Goal: Task Accomplishment & Management: Complete application form

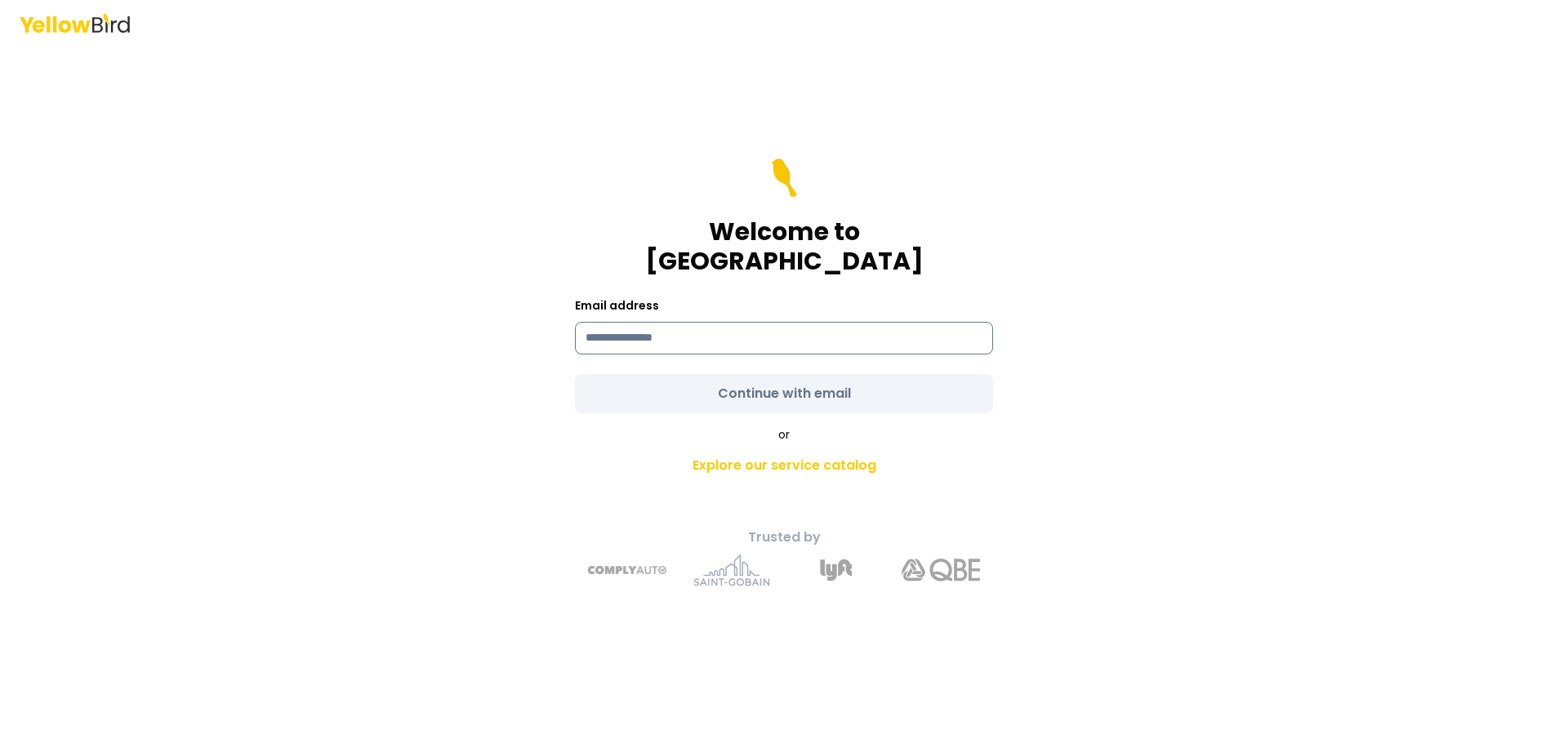
click at [708, 330] on input at bounding box center [784, 338] width 418 height 33
click at [691, 322] on input at bounding box center [784, 338] width 418 height 33
click at [798, 376] on form "**********" at bounding box center [784, 286] width 418 height 255
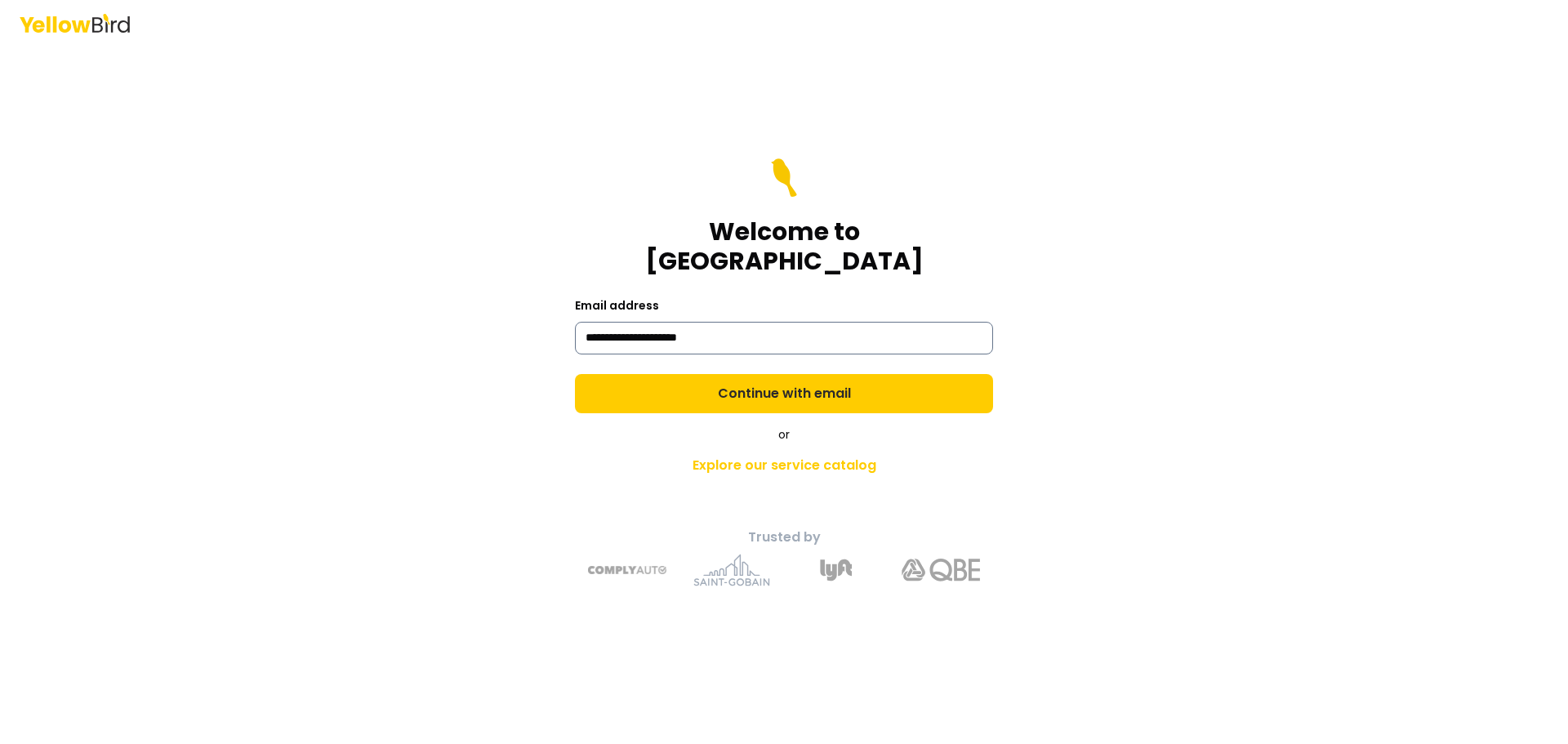
click at [589, 324] on input "**********" at bounding box center [784, 338] width 418 height 33
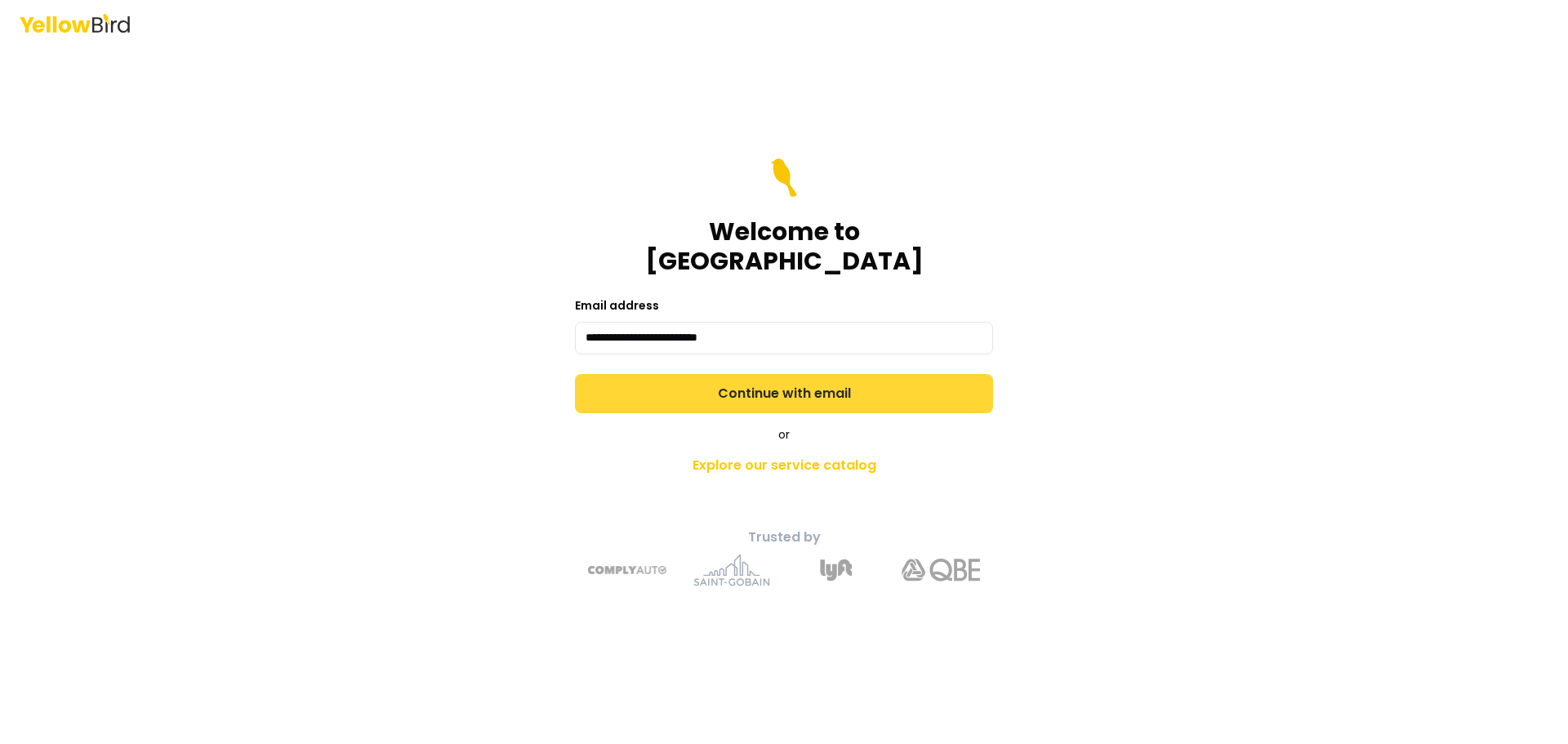
type input "**********"
click at [760, 384] on button "Continue with email" at bounding box center [784, 394] width 418 height 39
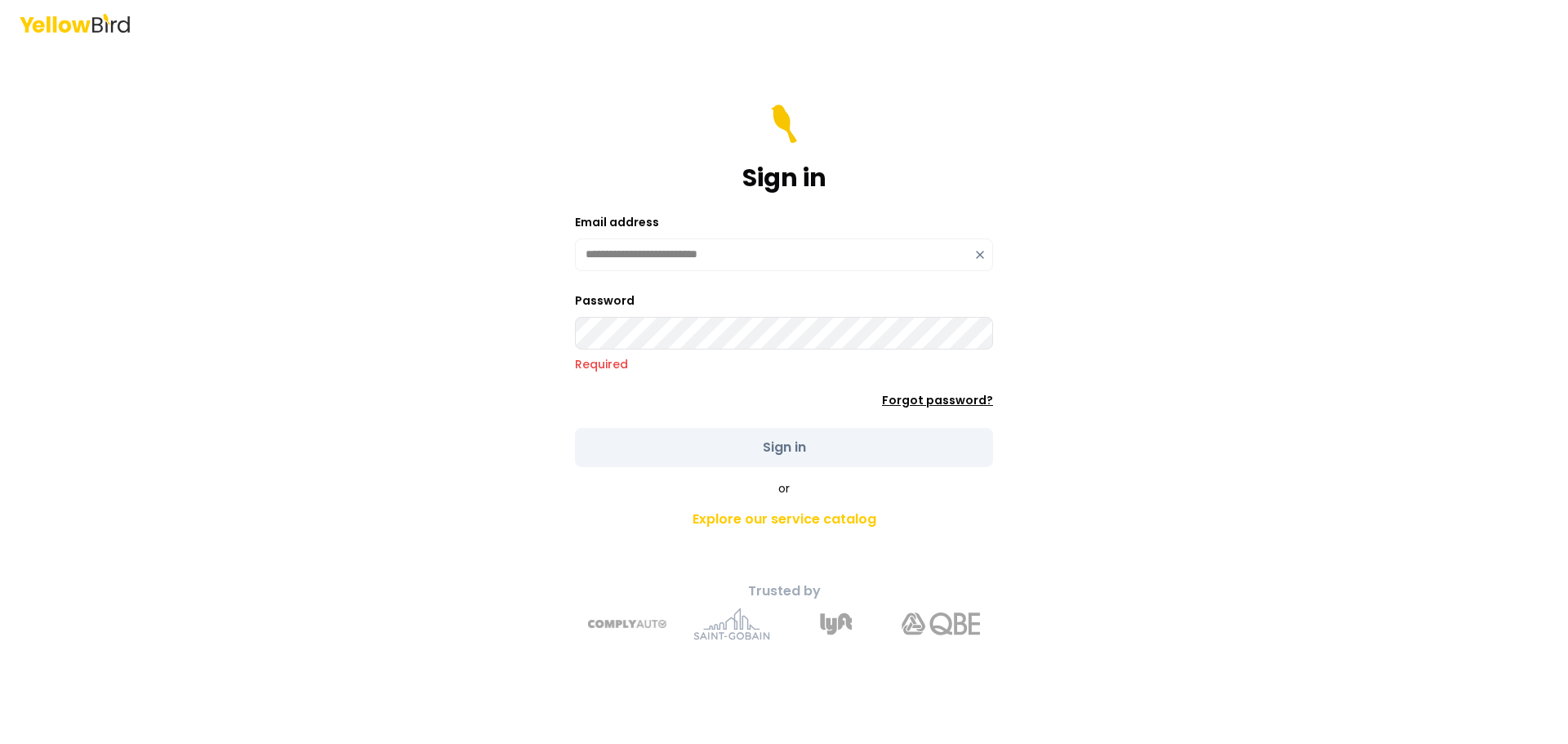
click at [939, 384] on div "Password Required Forgot password?" at bounding box center [784, 349] width 418 height 118
click at [950, 401] on link "Forgot password?" at bounding box center [938, 400] width 111 height 16
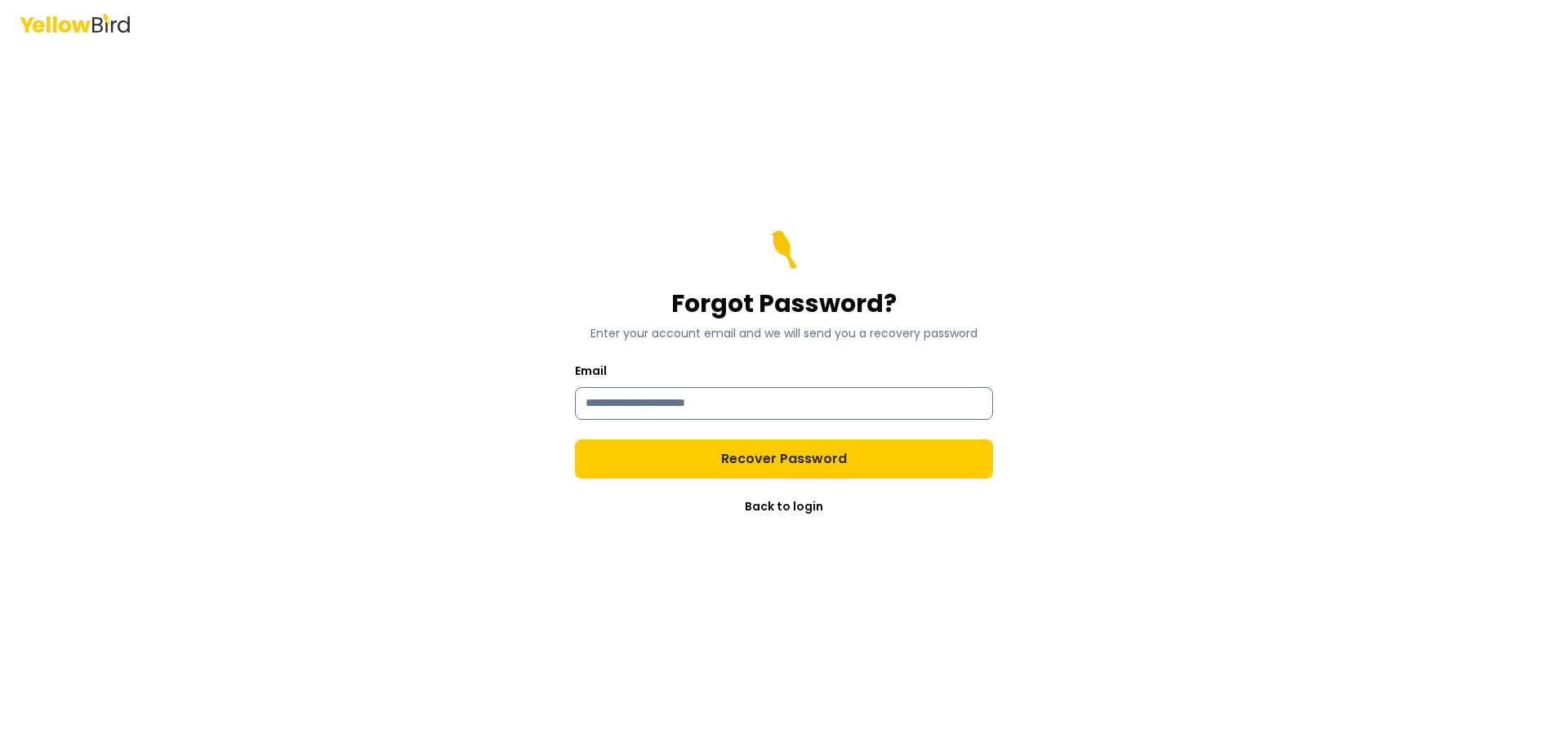
click at [652, 404] on input "Email" at bounding box center [784, 403] width 418 height 33
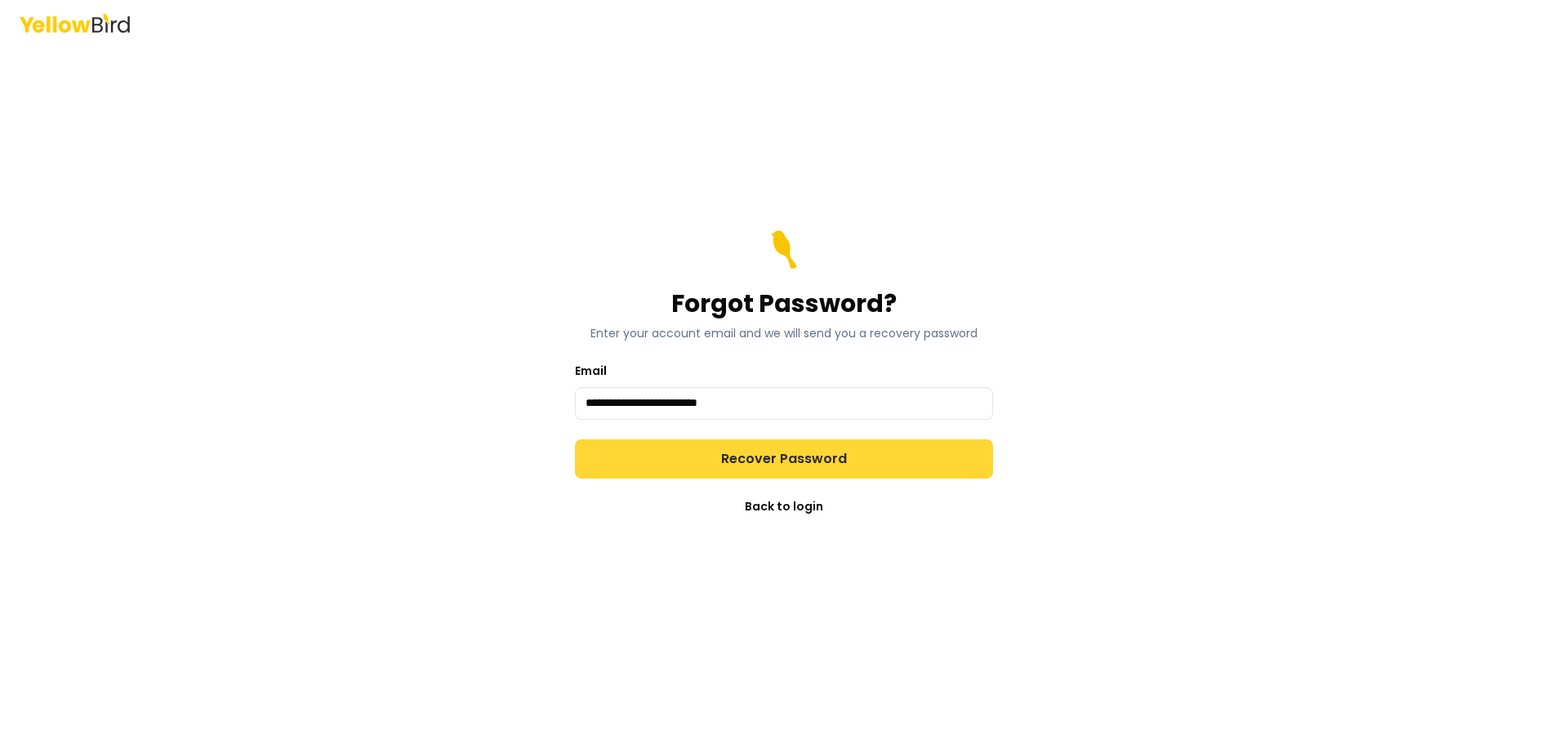
type input "**********"
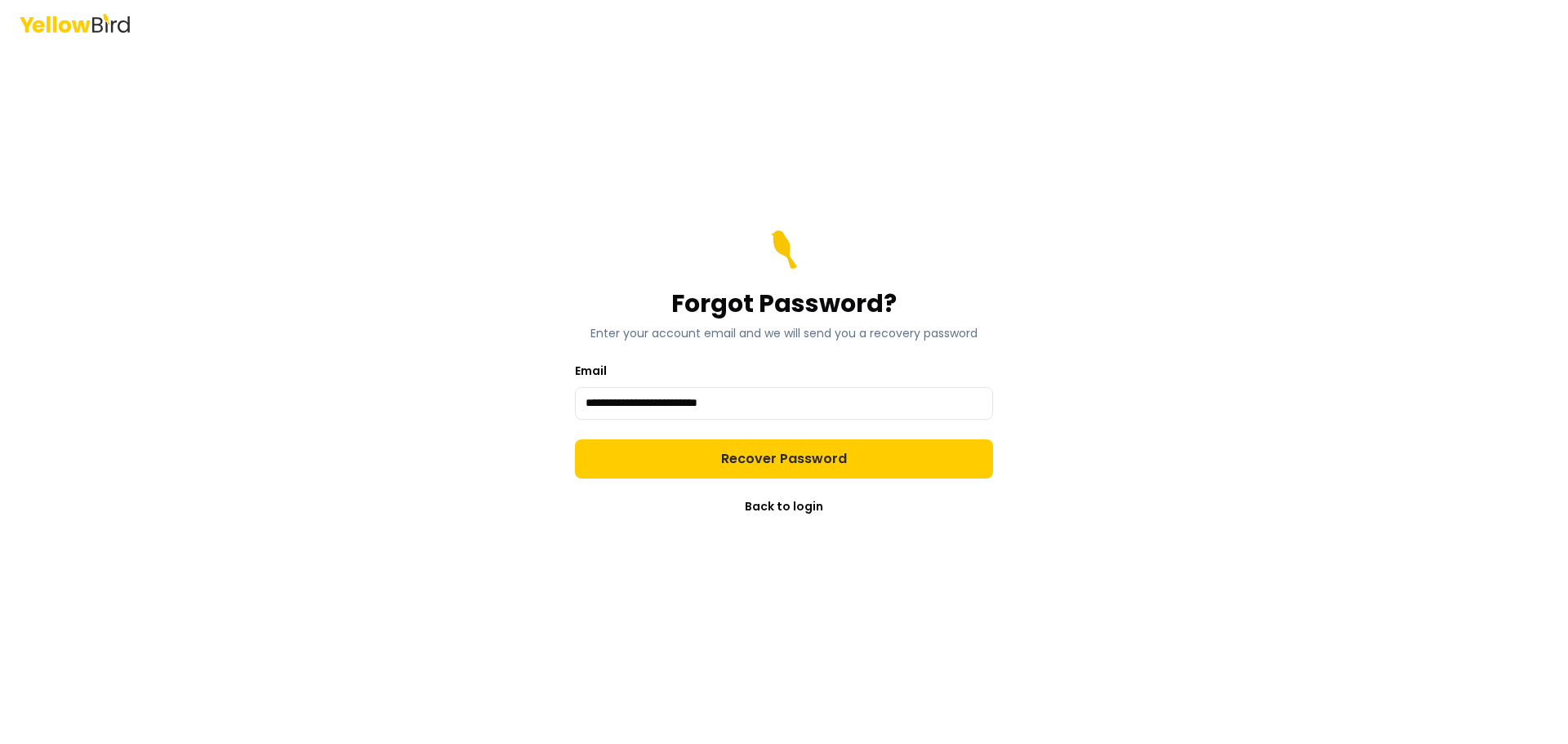
click at [765, 453] on button "Recover Password" at bounding box center [784, 459] width 418 height 39
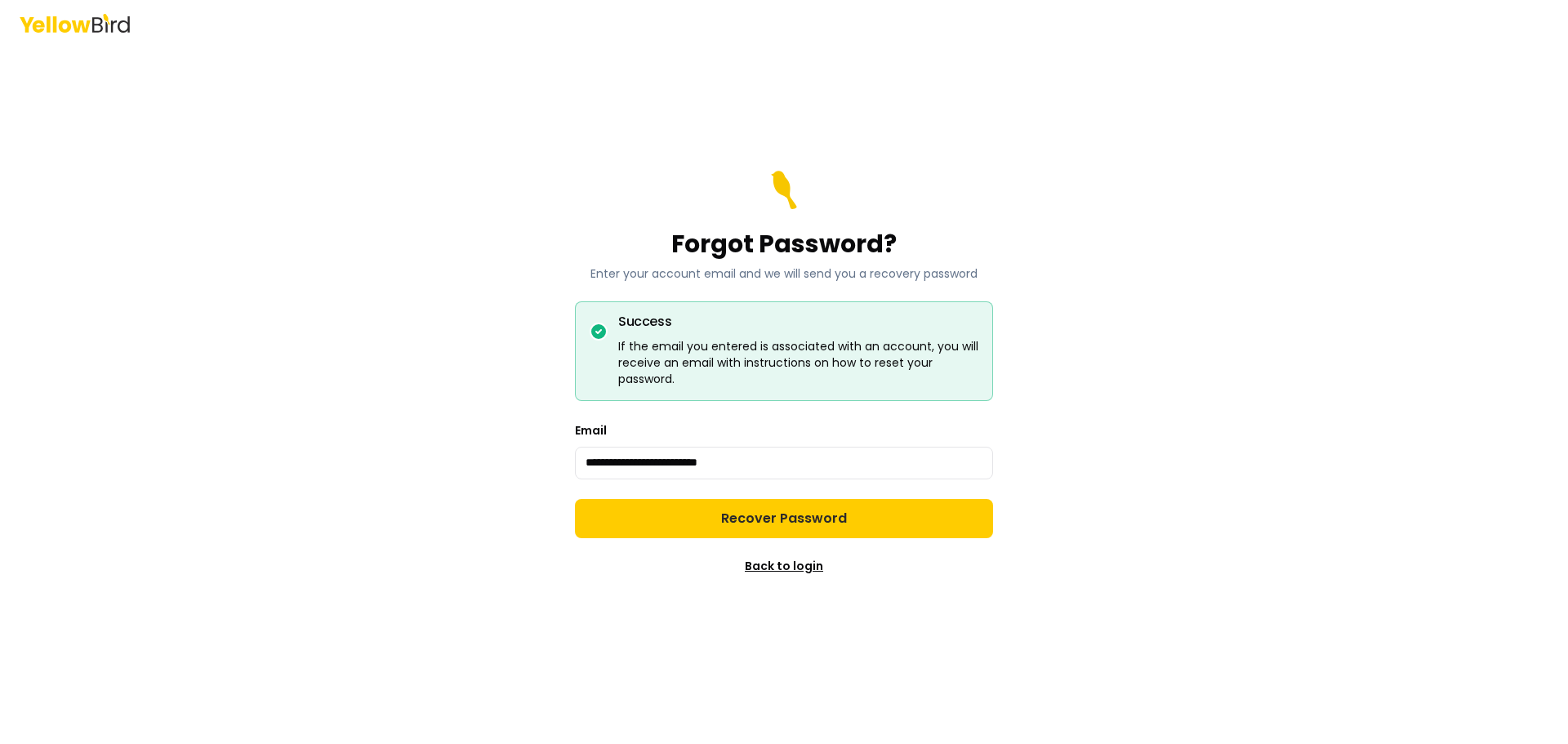
click at [781, 571] on link "Back to login" at bounding box center [784, 566] width 78 height 16
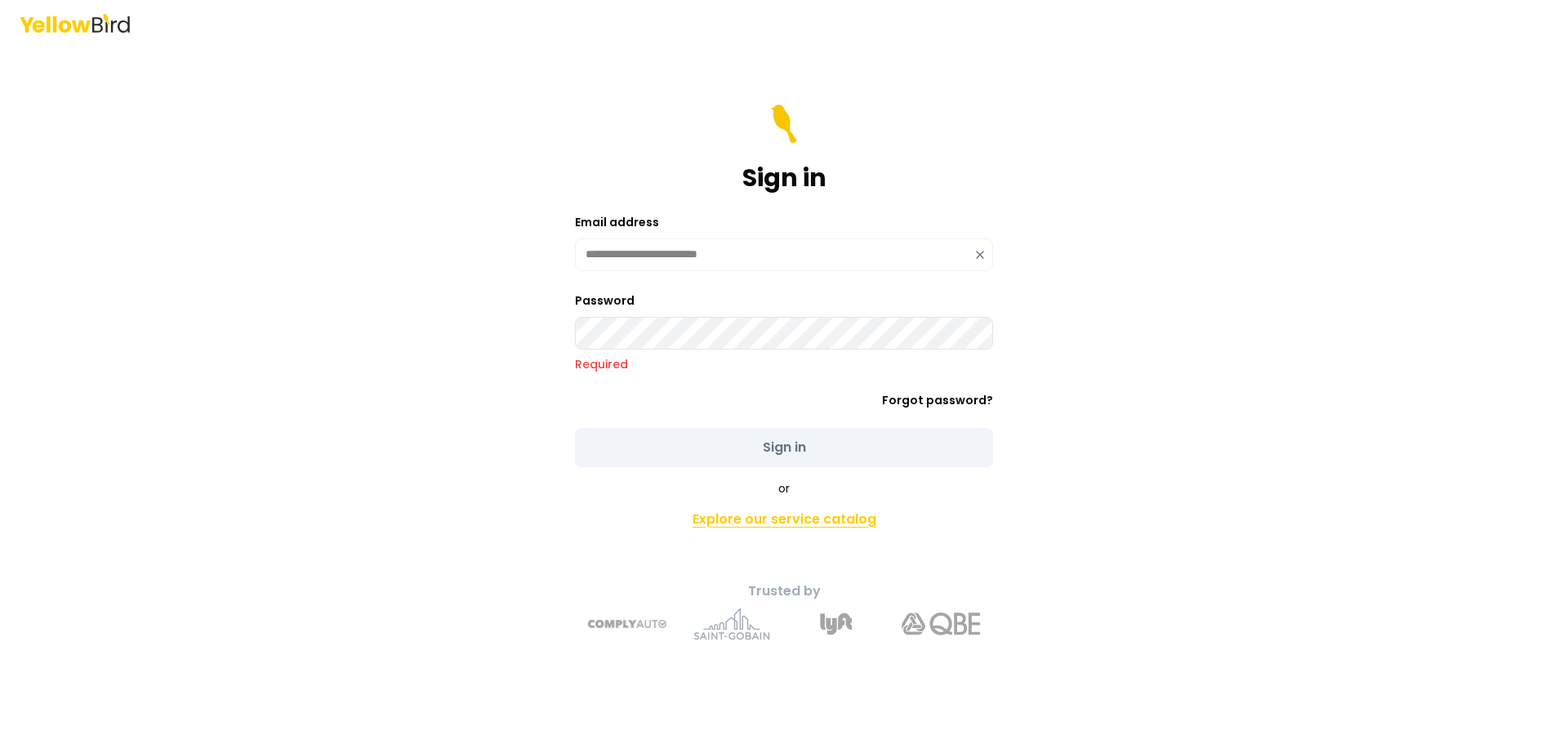
click at [833, 506] on link "Explore our service catalog" at bounding box center [784, 520] width 575 height 33
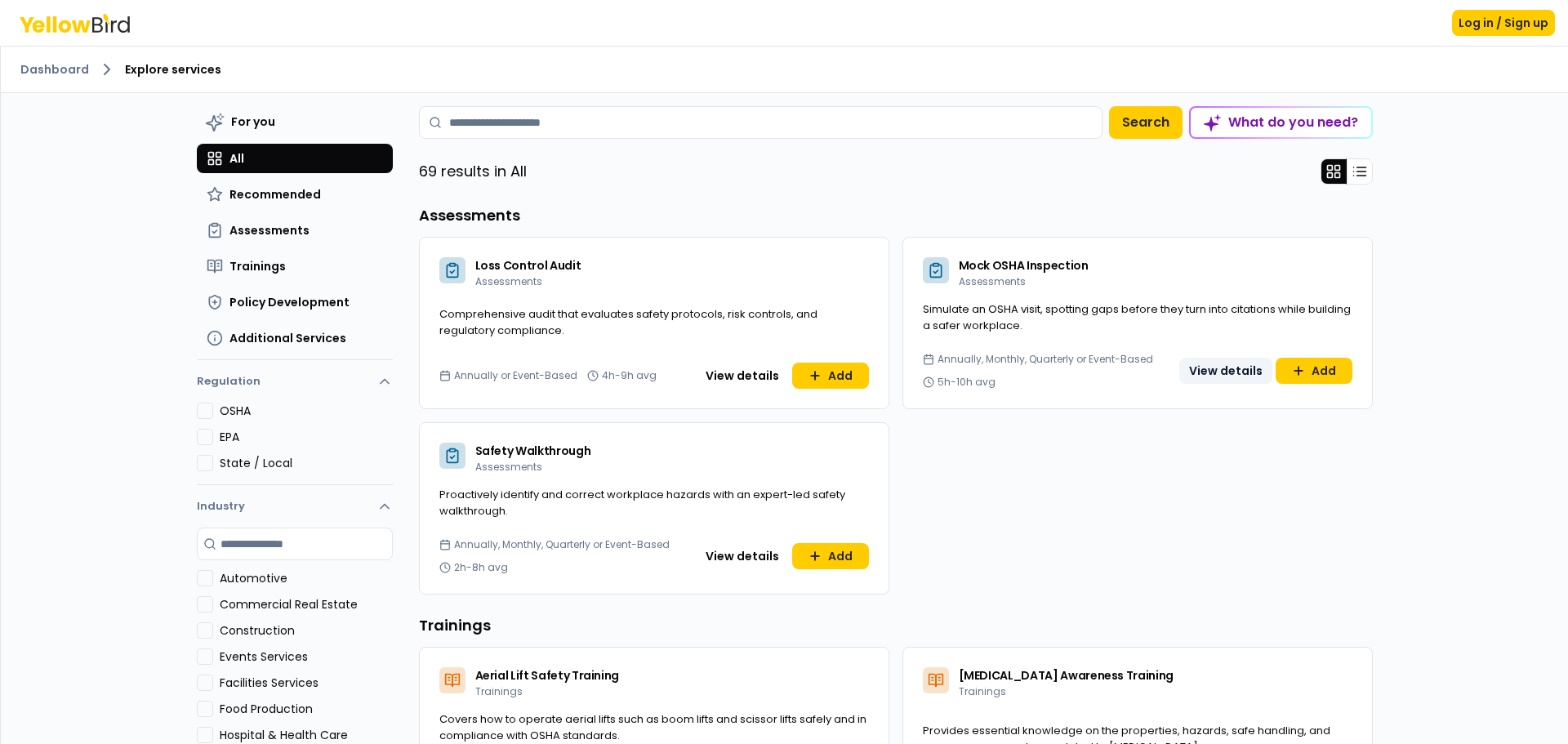
click at [1227, 373] on button "View details" at bounding box center [1225, 371] width 93 height 26
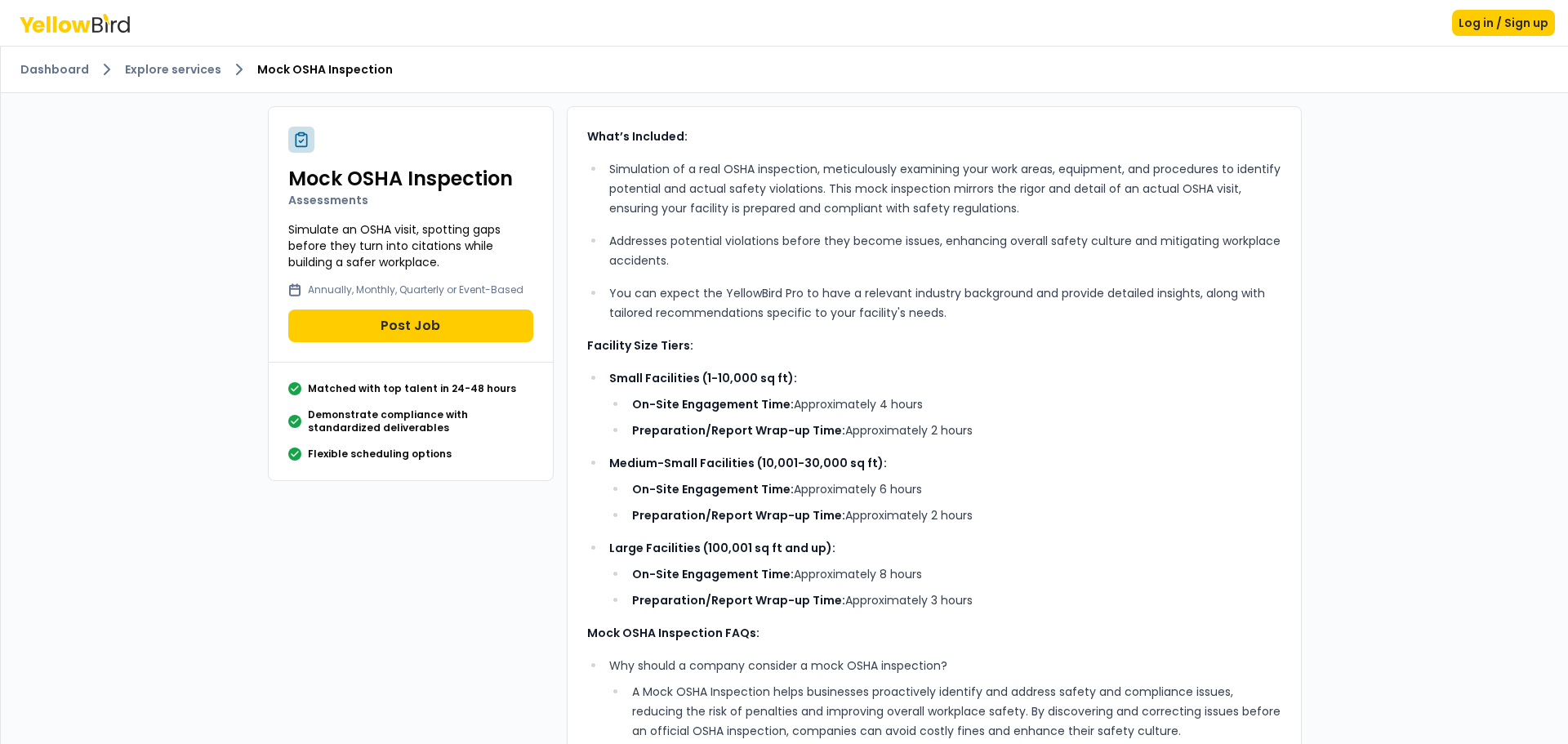
click at [971, 443] on ul "Small Facilities (1-10,000 sq ft): On-Site Engagement Time: Approximately 4 hou…" at bounding box center [934, 489] width 694 height 242
drag, startPoint x: 971, startPoint y: 443, endPoint x: 974, endPoint y: 484, distance: 41.1
click at [974, 484] on p "On-Site Engagement Time: Approximately 6 hours" at bounding box center [956, 489] width 649 height 19
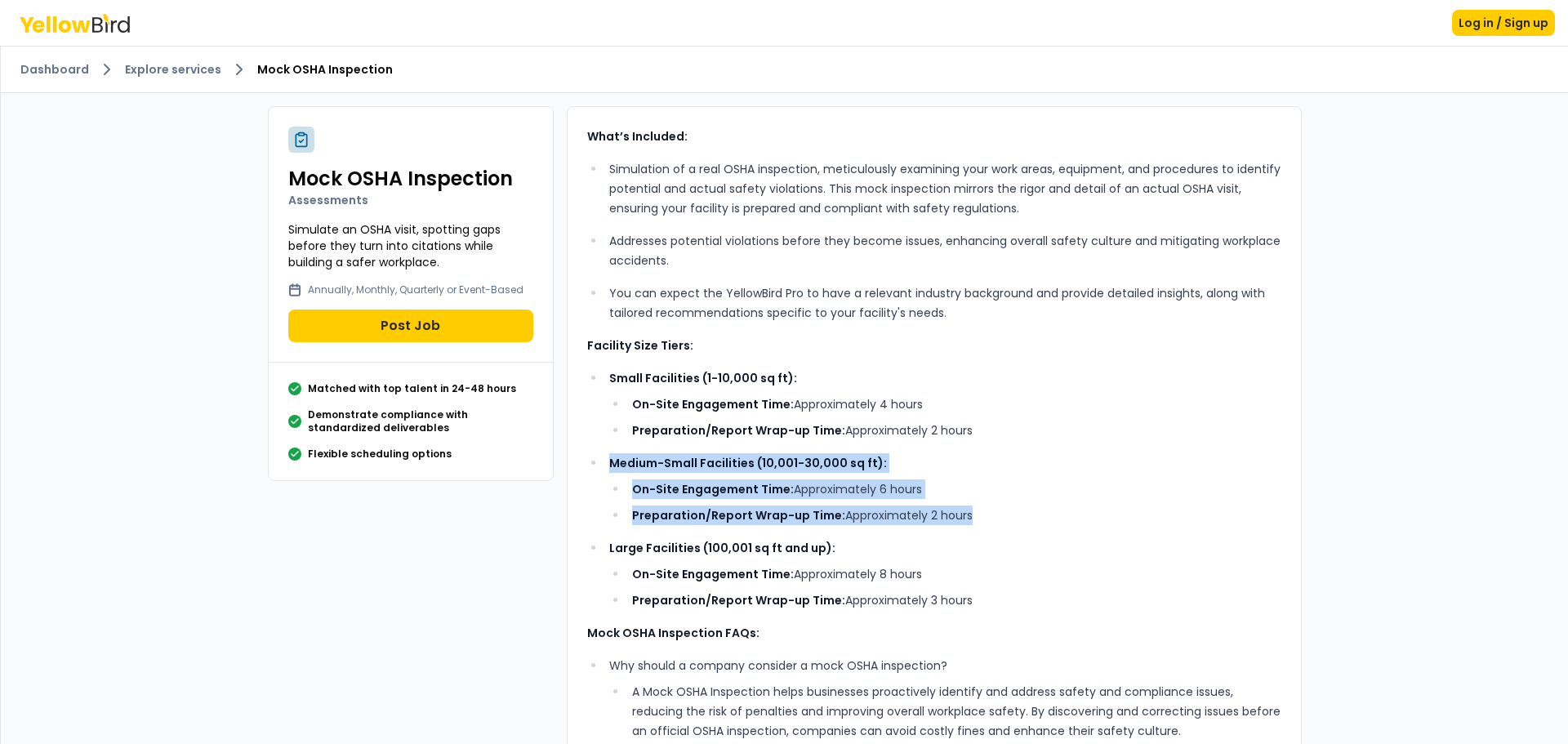
drag, startPoint x: 599, startPoint y: 465, endPoint x: 988, endPoint y: 529, distance: 394.2
click at [988, 529] on ul "Small Facilities (1-10,000 sq ft): On-Site Engagement Time: Approximately 4 hou…" at bounding box center [934, 489] width 694 height 242
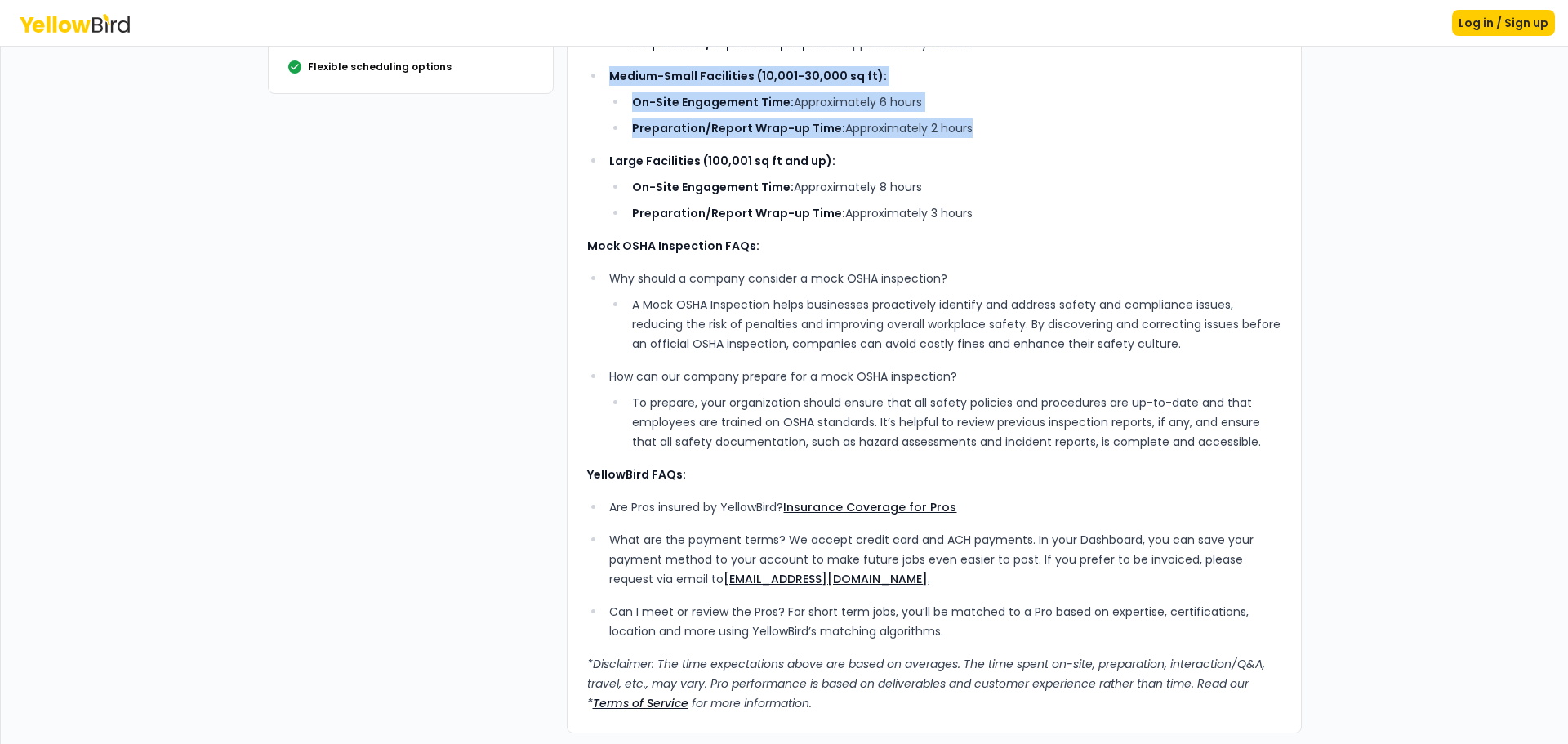
scroll to position [390, 0]
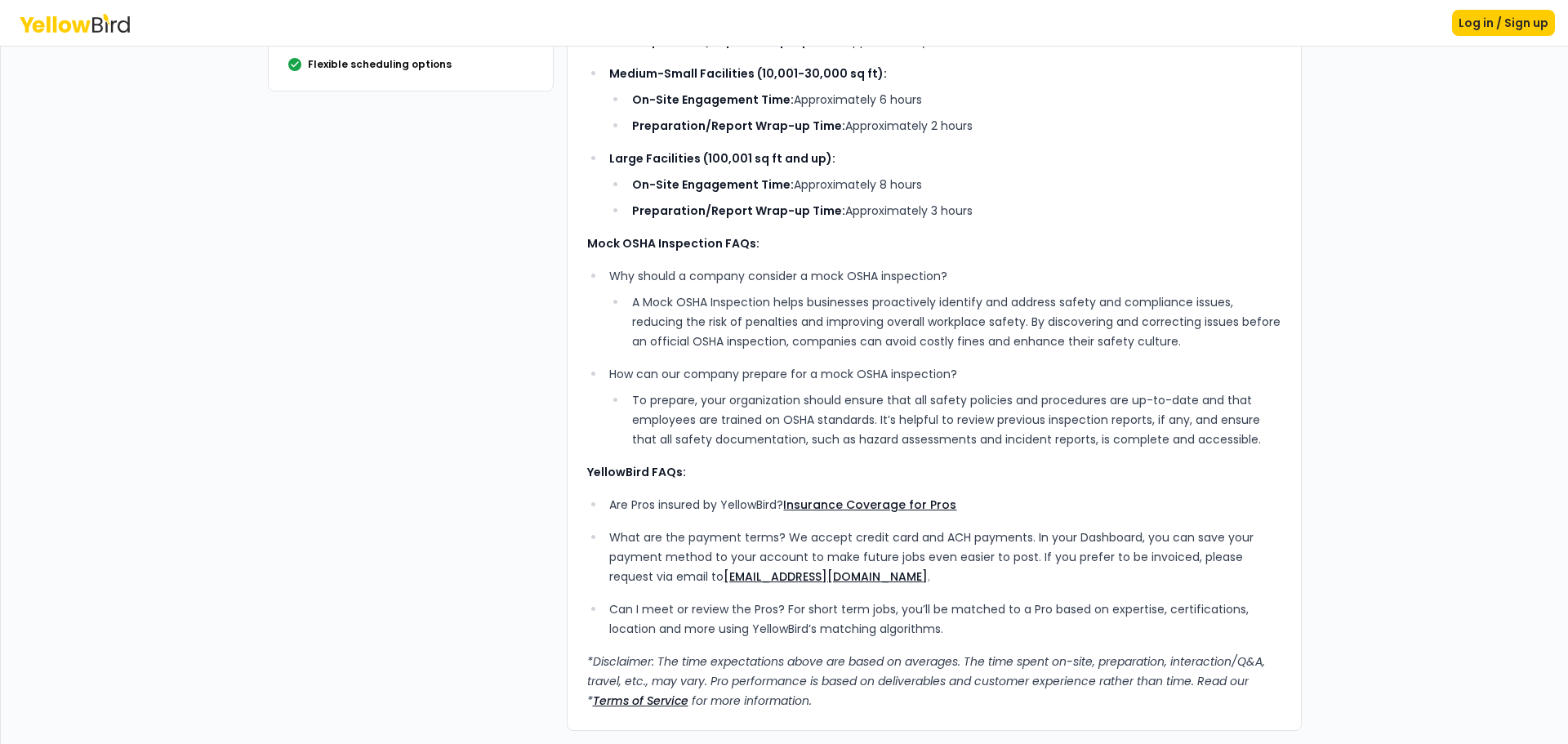
click at [766, 428] on li "To prepare, your organization should ensure that all safety policies and proced…" at bounding box center [953, 419] width 654 height 58
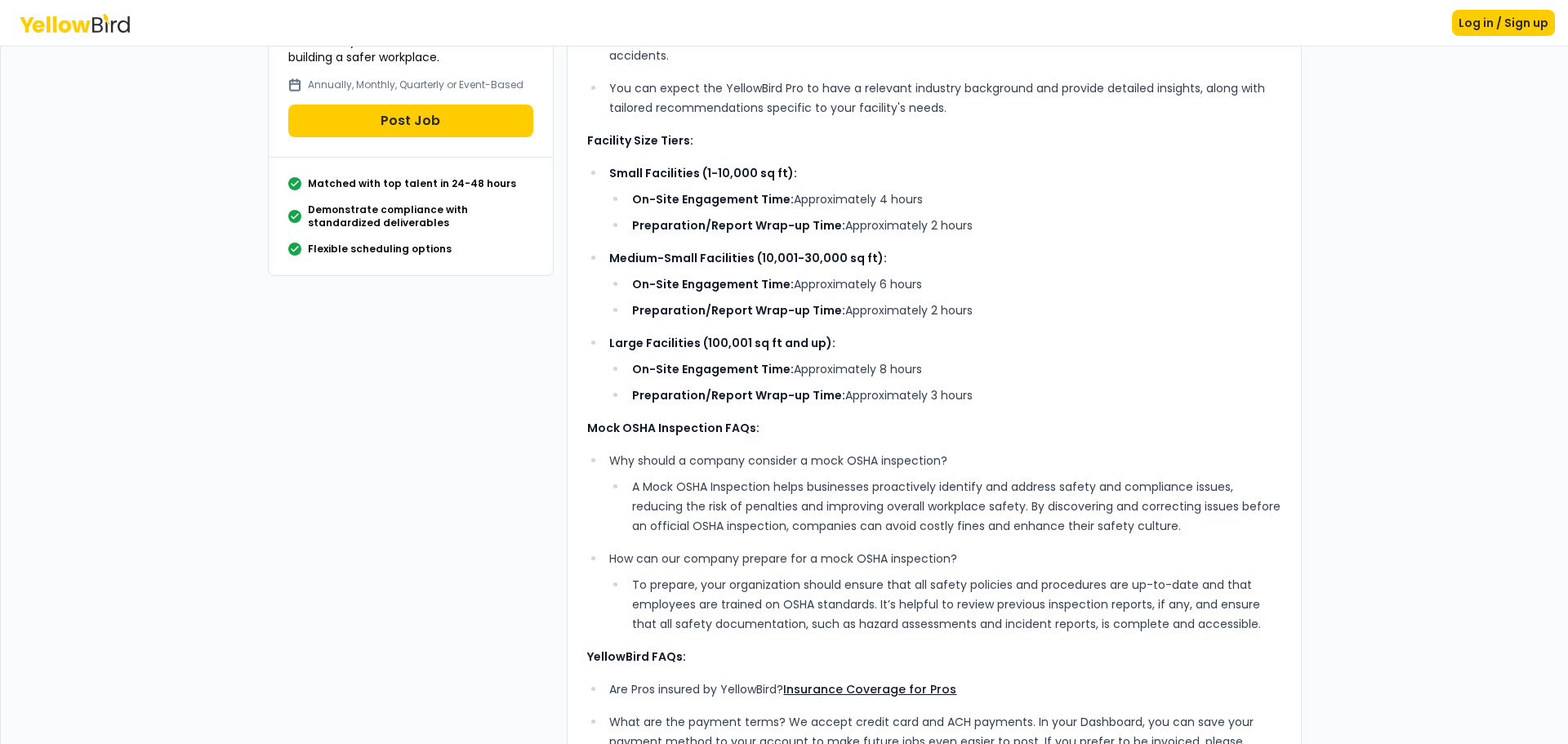
scroll to position [0, 0]
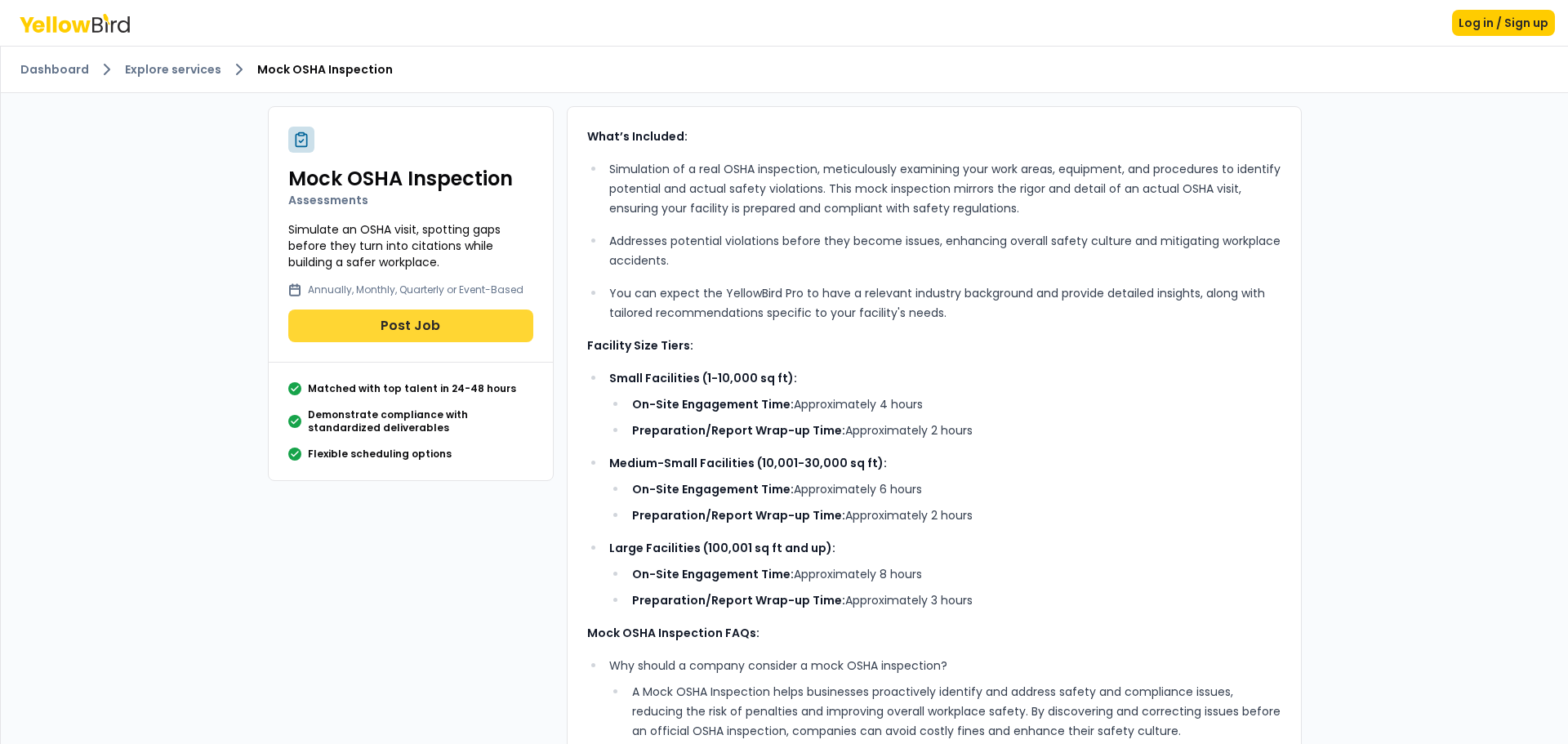
click at [425, 323] on button "Post Job" at bounding box center [411, 326] width 245 height 33
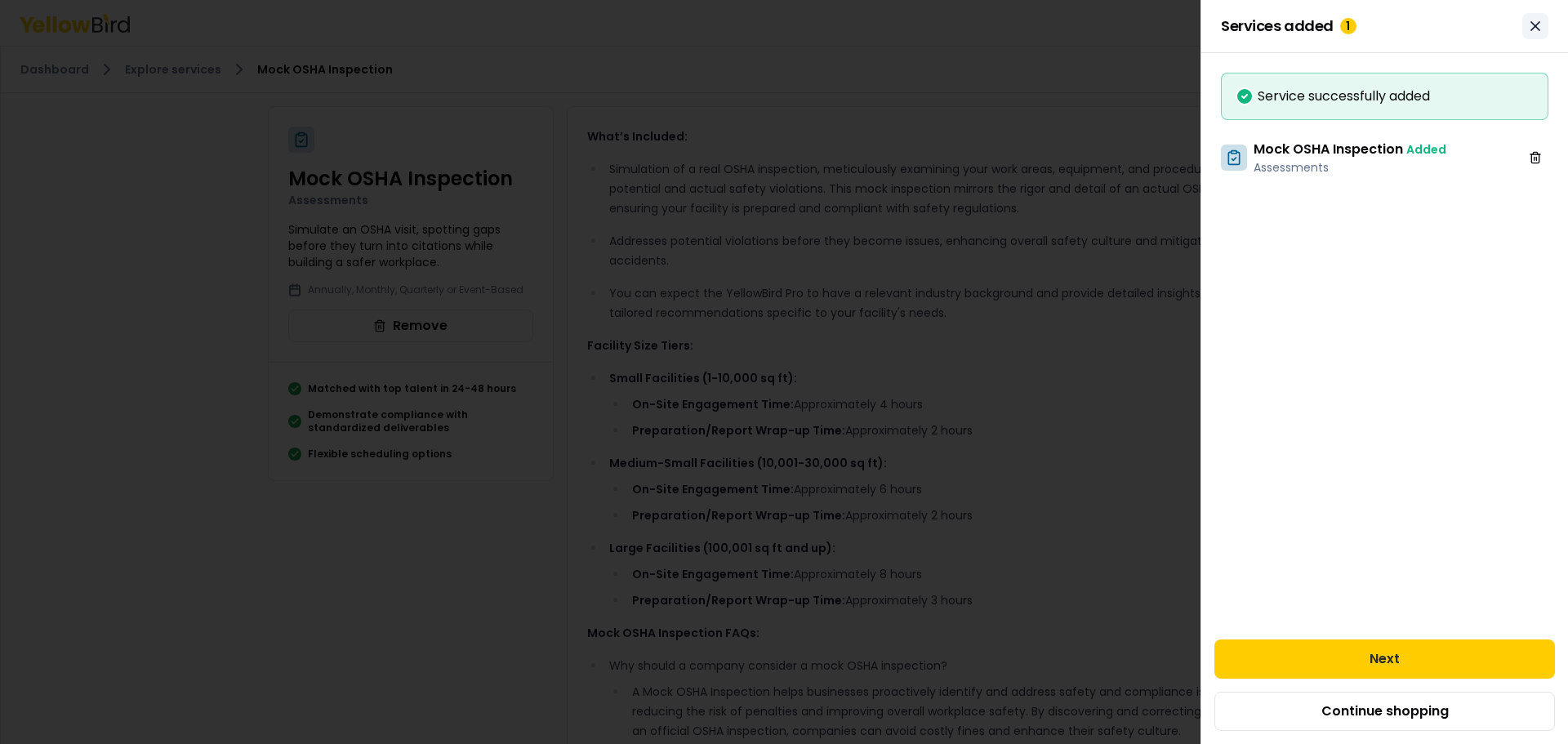
click at [1534, 31] on icon "Close" at bounding box center [1535, 26] width 16 height 16
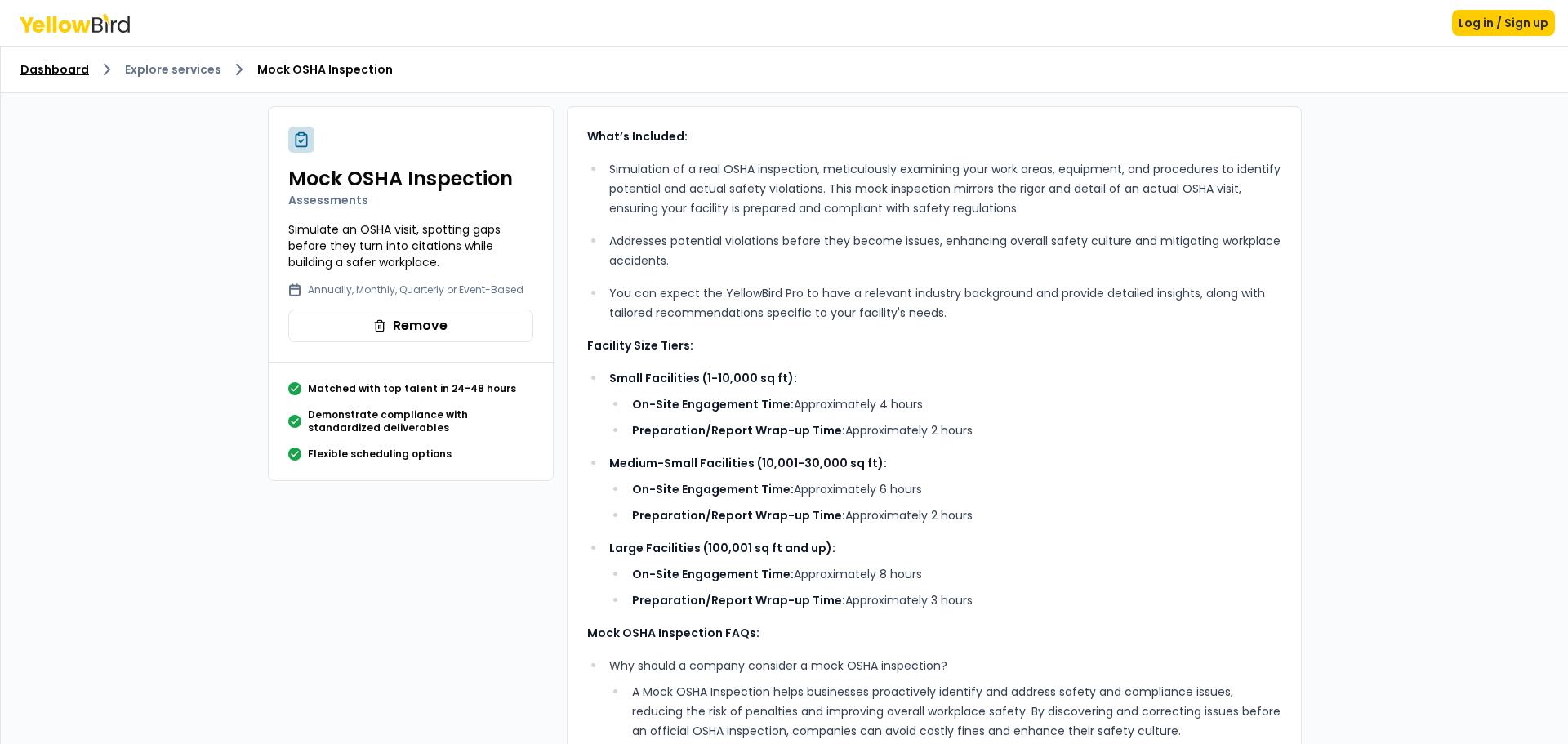
click at [72, 66] on link "Dashboard" at bounding box center [55, 69] width 69 height 16
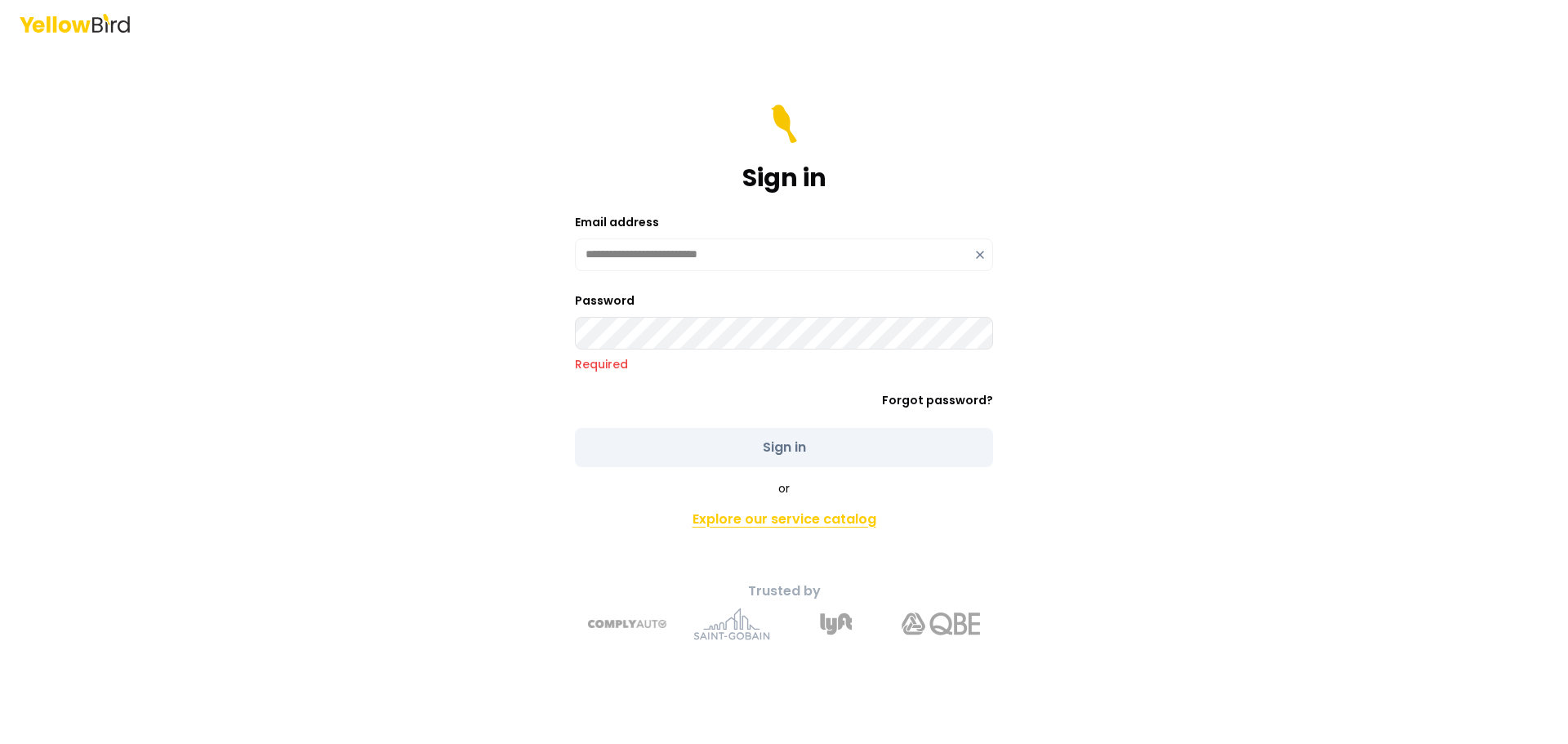
click at [799, 510] on link "Explore our service catalog" at bounding box center [784, 520] width 575 height 33
